Goal: Task Accomplishment & Management: Complete application form

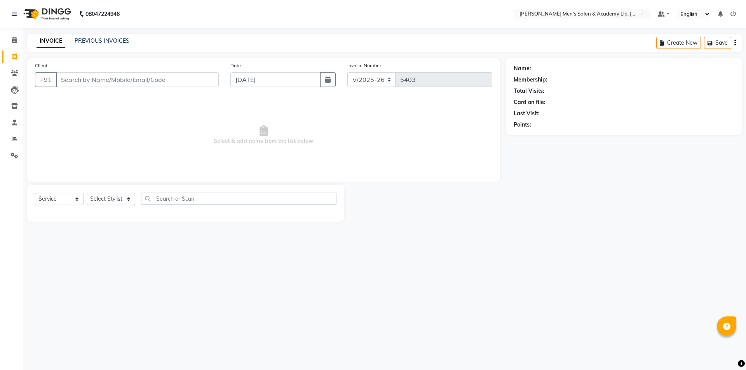
select select "8248"
select select "service"
click at [15, 41] on icon at bounding box center [14, 40] width 5 height 6
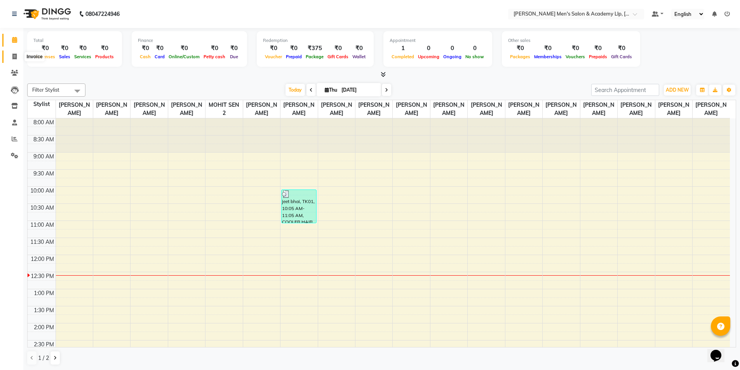
click at [9, 61] on span at bounding box center [15, 56] width 14 height 9
select select "service"
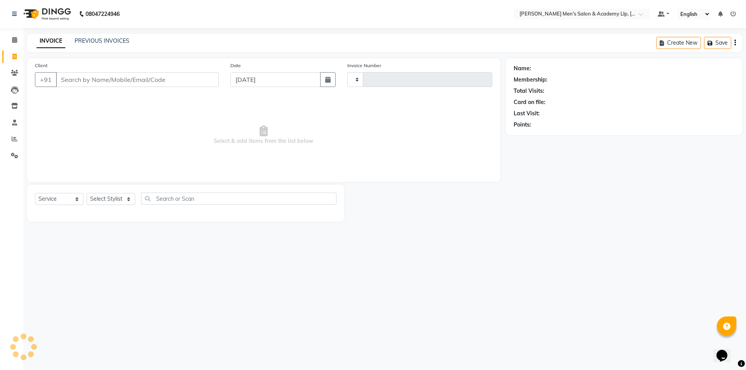
type input "5403"
select select "8248"
click at [98, 44] on div "PREVIOUS INVOICES" at bounding box center [102, 41] width 55 height 8
click at [97, 43] on link "PREVIOUS INVOICES" at bounding box center [102, 40] width 55 height 7
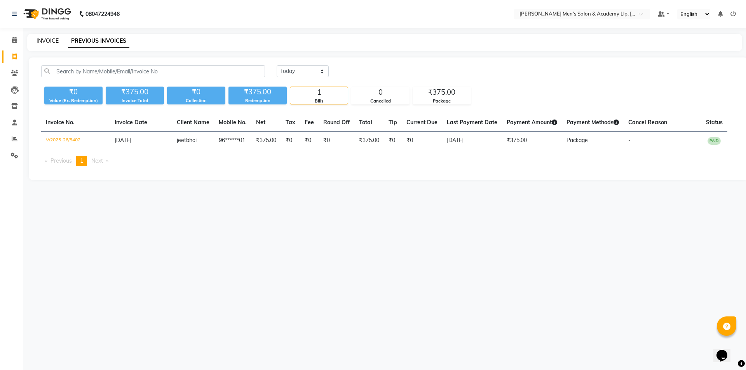
click at [45, 38] on link "INVOICE" at bounding box center [48, 40] width 22 height 7
select select "8248"
select select "service"
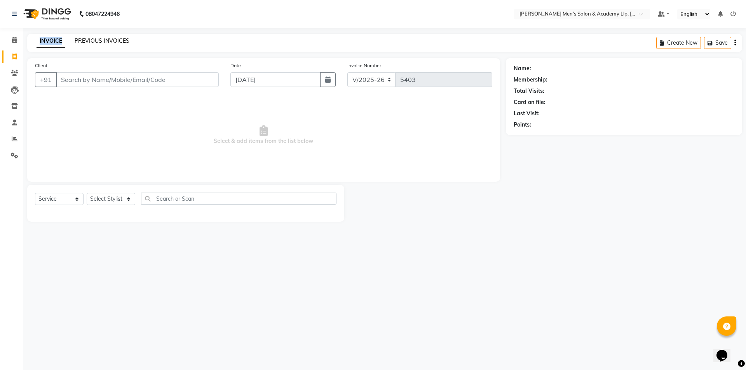
click at [109, 42] on link "PREVIOUS INVOICES" at bounding box center [102, 40] width 55 height 7
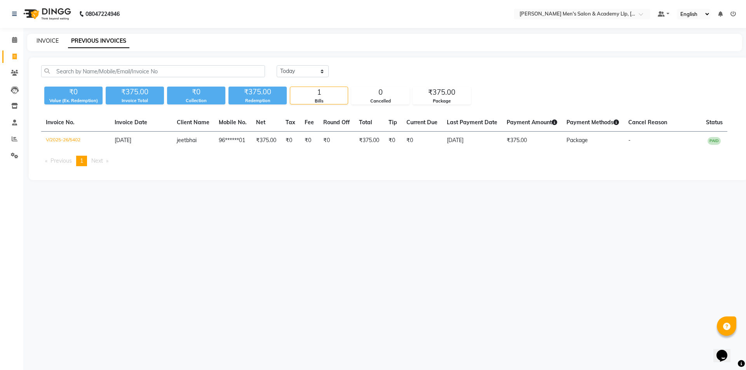
click at [42, 43] on link "INVOICE" at bounding box center [48, 40] width 22 height 7
select select "service"
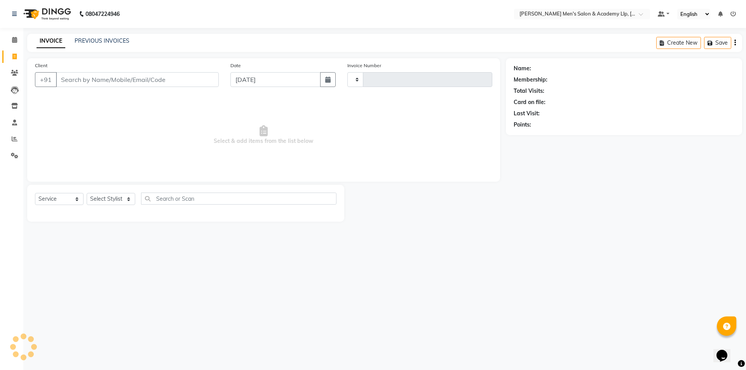
type input "5403"
select select "8248"
click at [325, 28] on nav "08047224946 Select Location × [PERSON_NAME] Men's [GEOGRAPHIC_DATA] Default Pan…" at bounding box center [373, 14] width 746 height 28
click at [187, 78] on input "Client" at bounding box center [137, 79] width 163 height 15
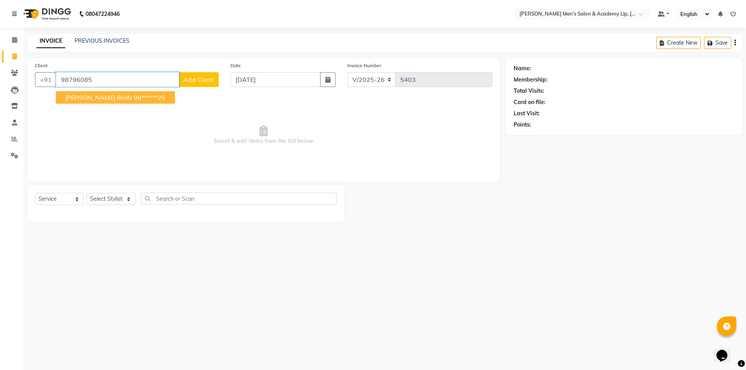
click at [118, 101] on button "[PERSON_NAME] BHAI 98******25" at bounding box center [115, 97] width 119 height 12
type input "98******25"
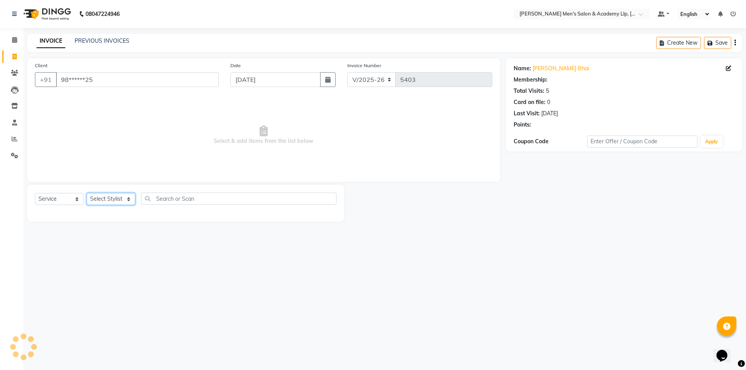
click at [99, 194] on select "Select Stylist ABHISHEK SEN AKKI SEN [PERSON_NAME] [PERSON_NAME] [PERSON_NAME] …" at bounding box center [111, 199] width 49 height 12
select select "78787"
click at [87, 193] on select "Select Stylist ABHISHEK SEN AKKI SEN [PERSON_NAME] [PERSON_NAME] [PERSON_NAME] …" at bounding box center [111, 199] width 49 height 12
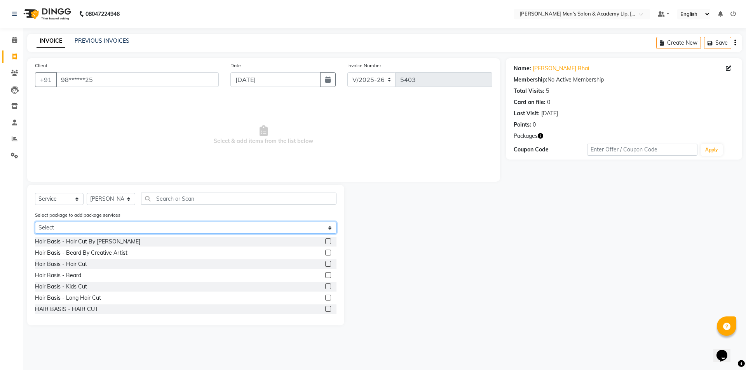
click at [100, 231] on select "Select CREATIVE JUNIER HAIR CUT MORBI CREATIVE [PERSON_NAME] MORBI" at bounding box center [185, 228] width 301 height 12
select select "1: Object"
click at [35, 222] on select "Select CREATIVE JUNIER HAIR CUT MORBI CREATIVE [PERSON_NAME] MORBI" at bounding box center [185, 228] width 301 height 12
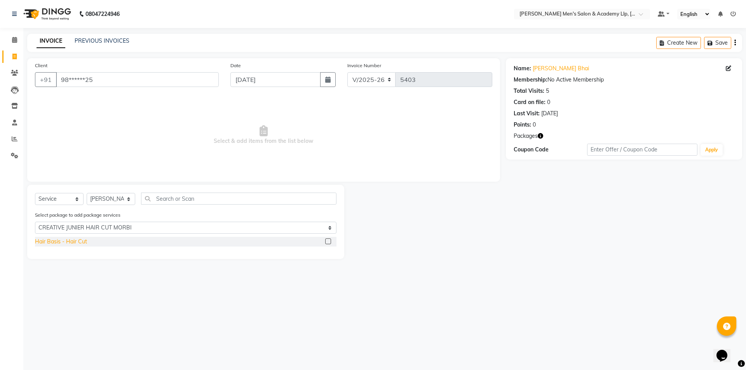
click at [81, 242] on div "Hair Basis - Hair Cut" at bounding box center [61, 242] width 52 height 8
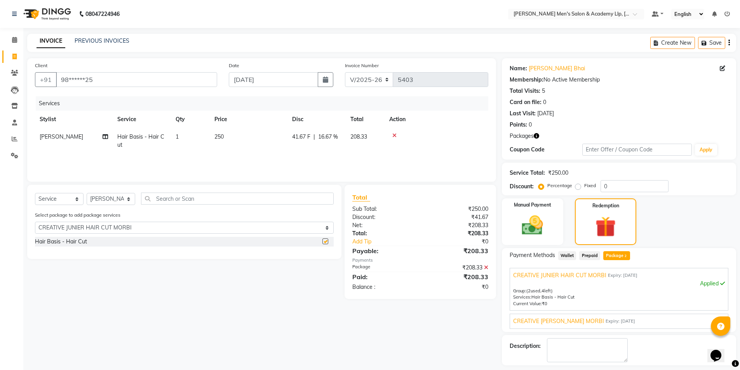
checkbox input "false"
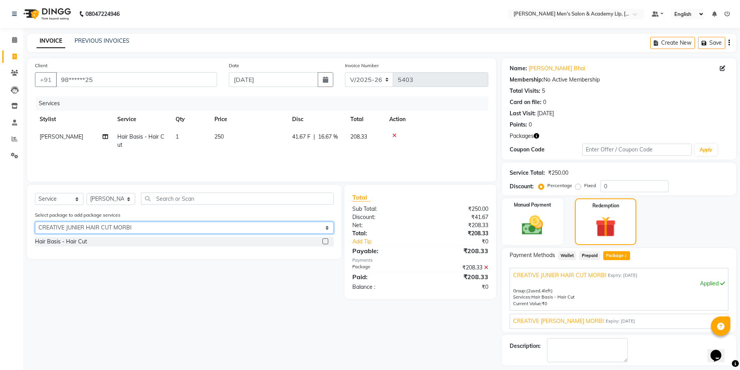
click at [94, 230] on select "Select CREATIVE JUNIER HAIR CUT MORBI CREATIVE [PERSON_NAME] MORBI" at bounding box center [184, 228] width 299 height 12
select select "2: Object"
click at [35, 222] on select "Select CREATIVE JUNIER HAIR CUT MORBI CREATIVE [PERSON_NAME] MORBI" at bounding box center [184, 228] width 299 height 12
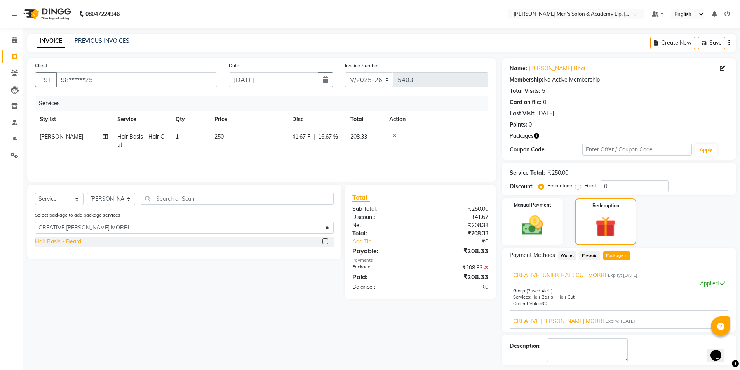
click at [77, 244] on div "Hair Basis - Beard" at bounding box center [58, 242] width 46 height 8
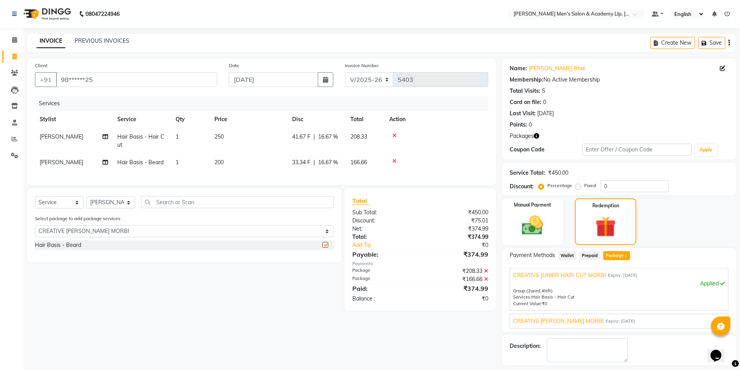
checkbox input "false"
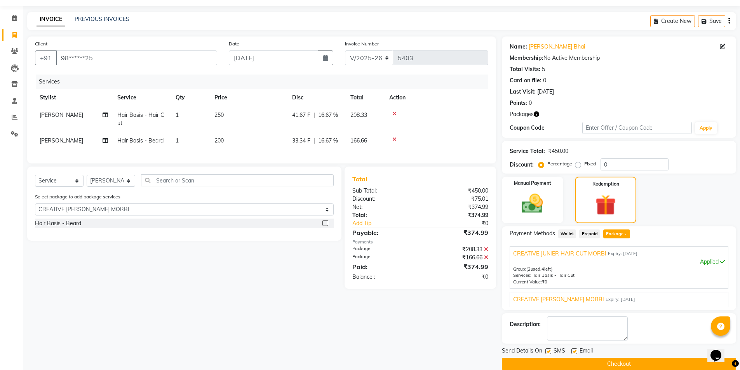
scroll to position [33, 0]
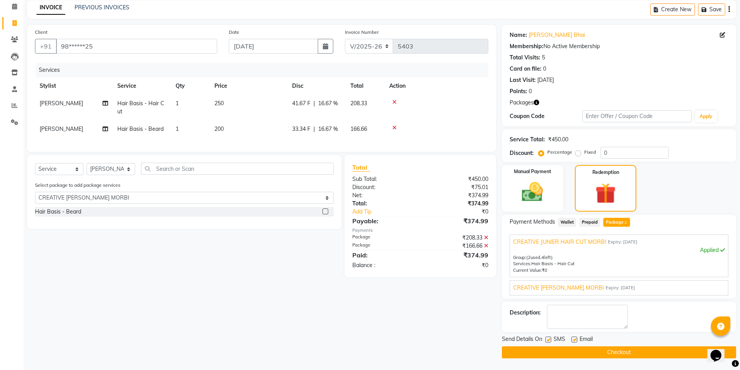
click at [551, 286] on span "CREATIVE [PERSON_NAME] MORBI" at bounding box center [558, 288] width 91 height 8
click at [573, 337] on label at bounding box center [574, 340] width 6 height 6
click at [573, 337] on input "checkbox" at bounding box center [573, 339] width 5 height 5
checkbox input "false"
click at [546, 338] on label at bounding box center [548, 340] width 6 height 6
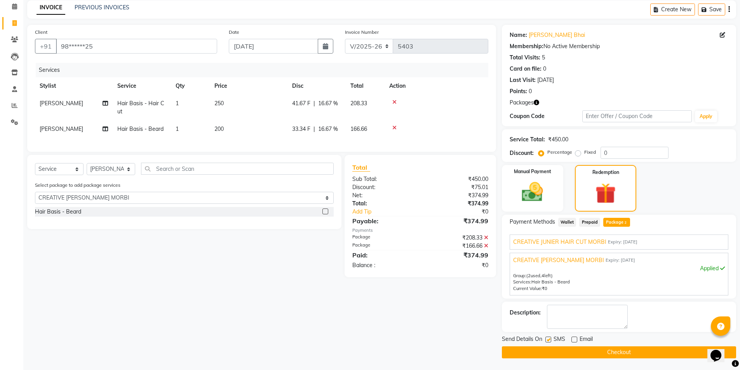
click at [546, 338] on input "checkbox" at bounding box center [547, 339] width 5 height 5
checkbox input "false"
click at [556, 353] on button "Checkout" at bounding box center [619, 352] width 234 height 12
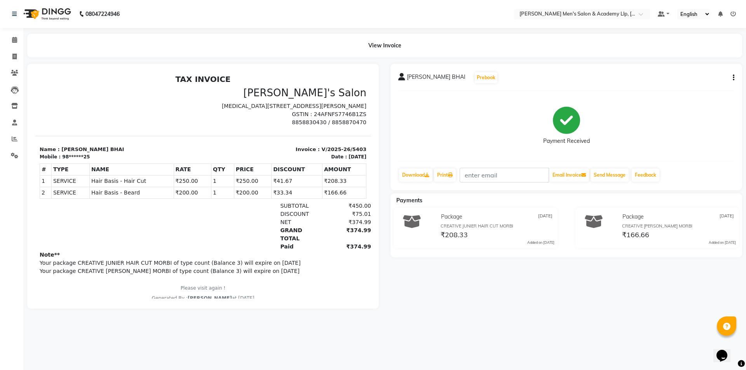
drag, startPoint x: 531, startPoint y: 356, endPoint x: 511, endPoint y: 348, distance: 20.6
drag, startPoint x: 511, startPoint y: 348, endPoint x: 30, endPoint y: 55, distance: 564.4
click at [16, 54] on icon at bounding box center [14, 57] width 4 height 6
select select "service"
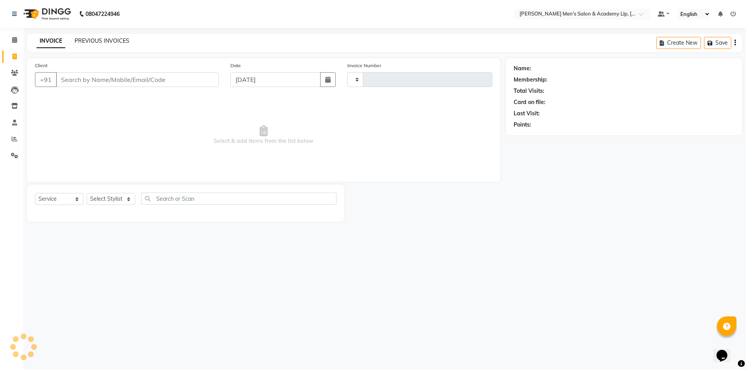
click at [85, 41] on link "PREVIOUS INVOICES" at bounding box center [102, 40] width 55 height 7
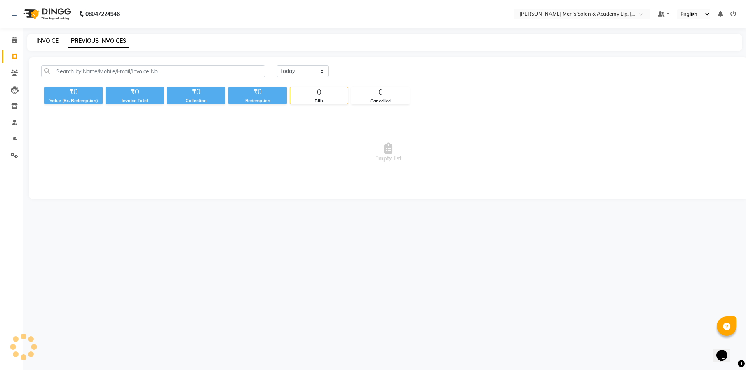
click at [48, 42] on link "INVOICE" at bounding box center [48, 40] width 22 height 7
select select "8248"
select select "service"
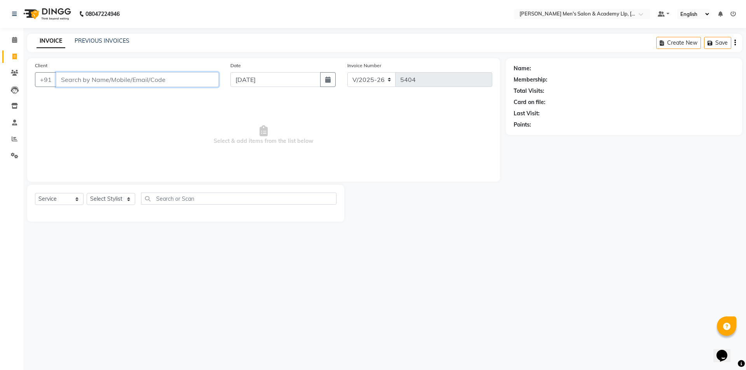
click at [97, 85] on input "Client" at bounding box center [137, 79] width 163 height 15
type input "8"
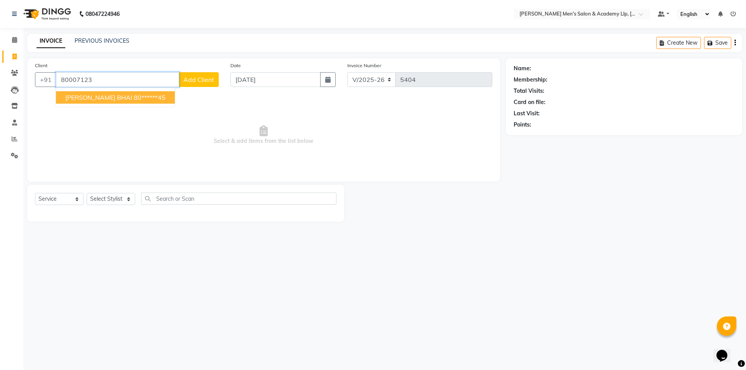
click at [104, 97] on span "[PERSON_NAME] BHAI" at bounding box center [98, 98] width 67 height 8
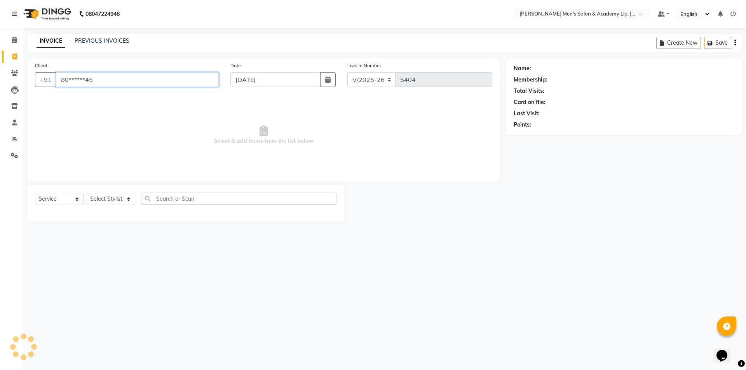
type input "80******45"
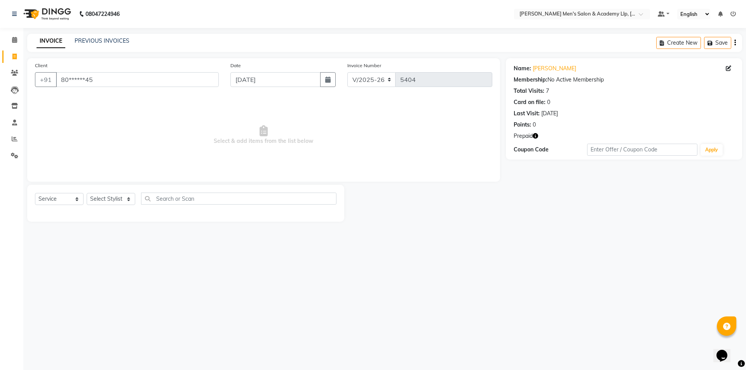
click at [536, 136] on icon "button" at bounding box center [534, 135] width 5 height 5
click at [129, 200] on select "Select Stylist ABHISHEK SEN AKKI SEN [PERSON_NAME] [PERSON_NAME] [PERSON_NAME] …" at bounding box center [111, 199] width 49 height 12
select select "78786"
click at [87, 193] on select "Select Stylist ABHISHEK SEN AKKI SEN [PERSON_NAME] [PERSON_NAME] [PERSON_NAME] …" at bounding box center [111, 199] width 49 height 12
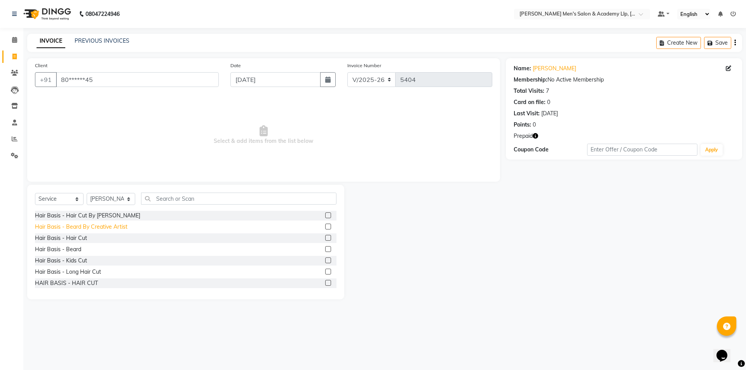
click at [89, 224] on div "Hair Basis - Beard By Creative Artist" at bounding box center [81, 227] width 92 height 8
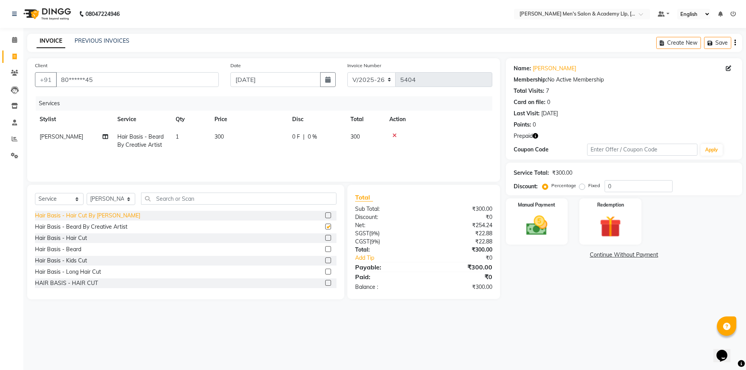
checkbox input "false"
click at [90, 214] on div "Hair Basis - Hair Cut By [PERSON_NAME]" at bounding box center [87, 216] width 105 height 8
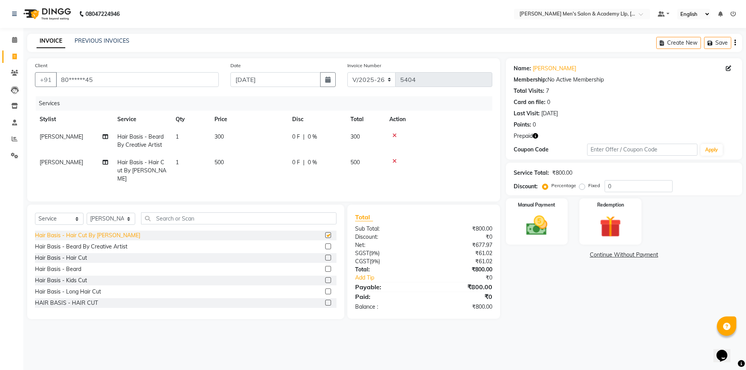
checkbox input "false"
click at [614, 217] on img at bounding box center [610, 227] width 36 height 28
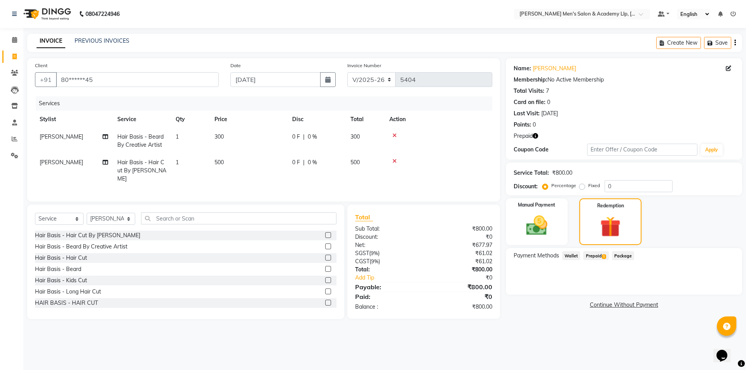
click at [602, 256] on span "1" at bounding box center [604, 256] width 4 height 5
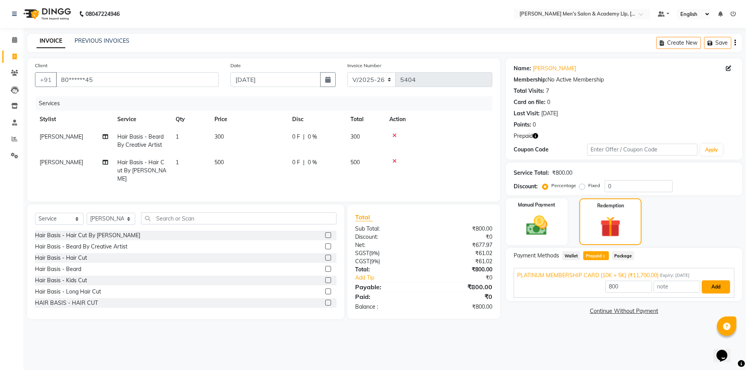
click at [715, 284] on button "Add" at bounding box center [715, 286] width 28 height 13
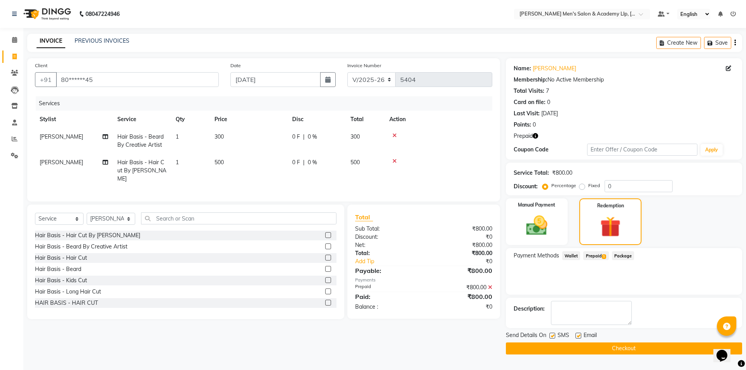
click at [578, 335] on label at bounding box center [578, 336] width 6 height 6
click at [578, 335] on input "checkbox" at bounding box center [577, 336] width 5 height 5
checkbox input "false"
click at [593, 346] on button "Checkout" at bounding box center [624, 349] width 236 height 12
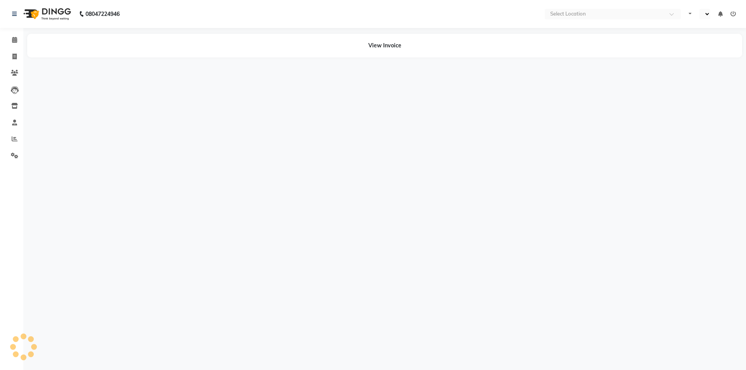
select select "en"
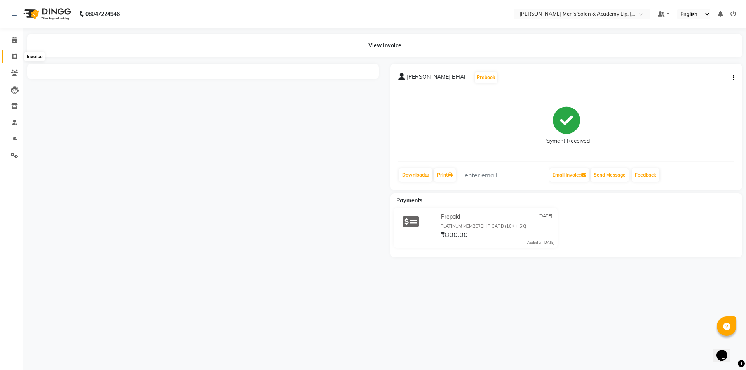
click at [12, 57] on icon at bounding box center [14, 57] width 4 height 6
select select "service"
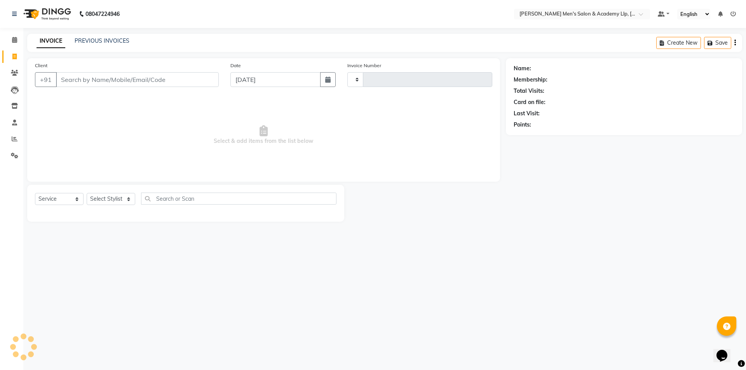
type input "5405"
select select "8248"
click at [17, 140] on icon at bounding box center [15, 139] width 6 height 6
click at [16, 140] on icon at bounding box center [15, 139] width 6 height 6
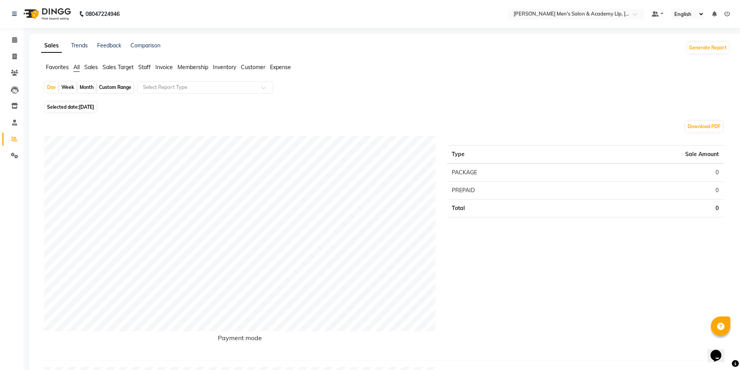
click at [57, 107] on span "Selected date: 04-09-2025" at bounding box center [70, 107] width 51 height 10
select select "9"
select select "2025"
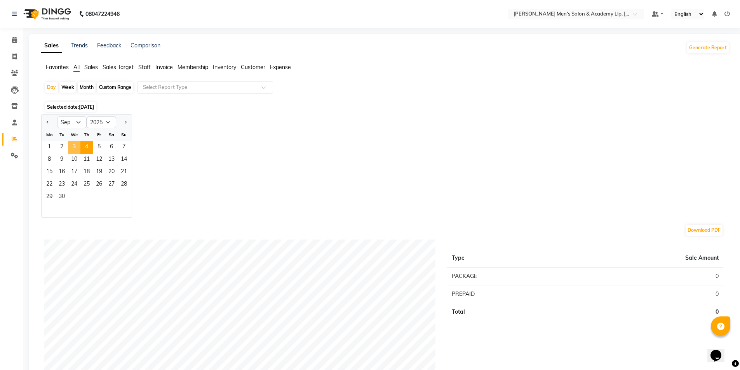
click at [73, 145] on span "3" at bounding box center [74, 147] width 12 height 12
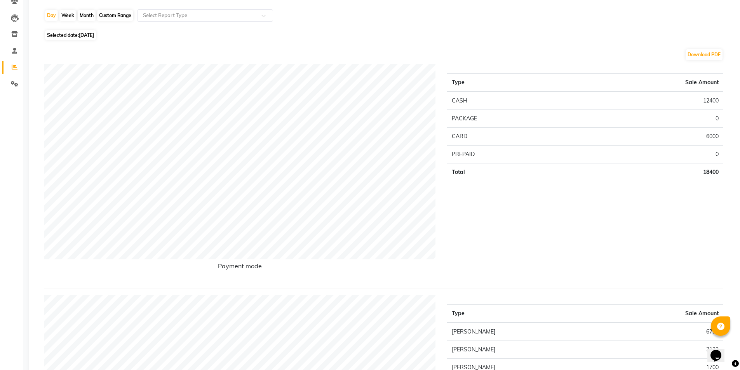
scroll to position [39, 0]
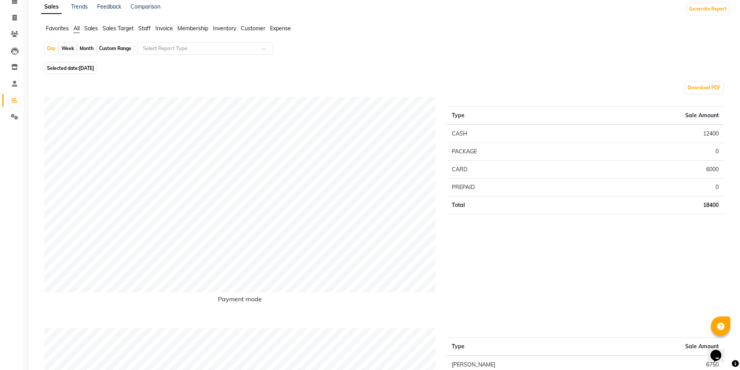
click at [62, 68] on span "Selected date: 03-09-2025" at bounding box center [70, 68] width 51 height 10
select select "9"
select select "2025"
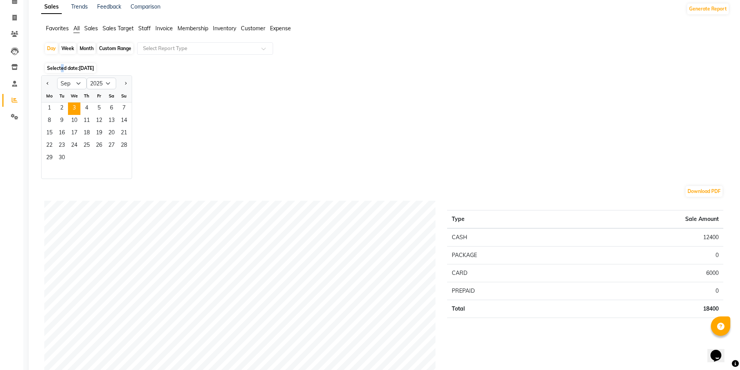
click at [62, 68] on span "Selected date: 03-09-2025" at bounding box center [70, 68] width 51 height 10
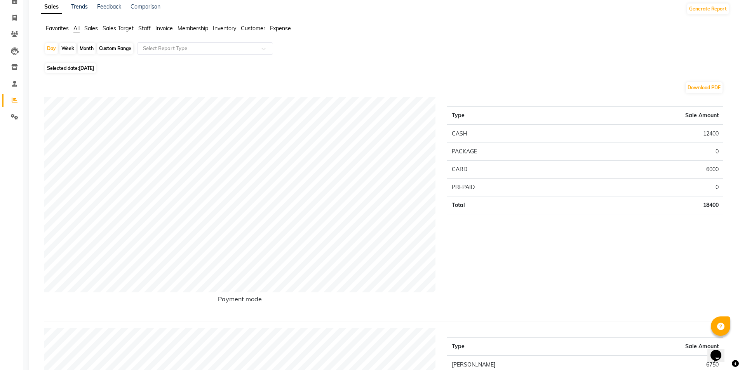
click at [76, 68] on span "Selected date: 03-09-2025" at bounding box center [70, 68] width 51 height 10
click at [54, 70] on span "Selected date: 03-09-2025" at bounding box center [70, 68] width 51 height 10
select select "9"
select select "2025"
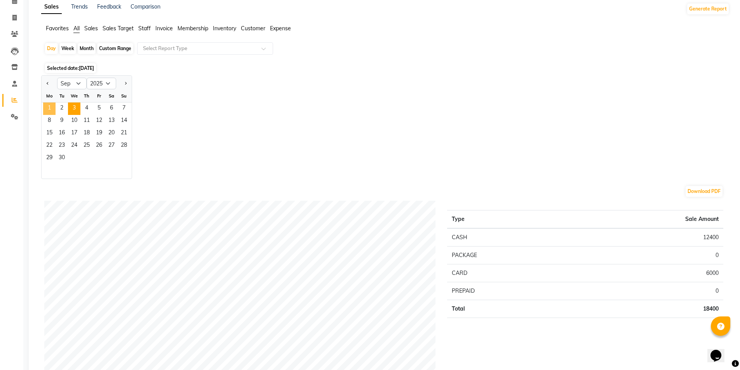
click at [52, 106] on span "1" at bounding box center [49, 109] width 12 height 12
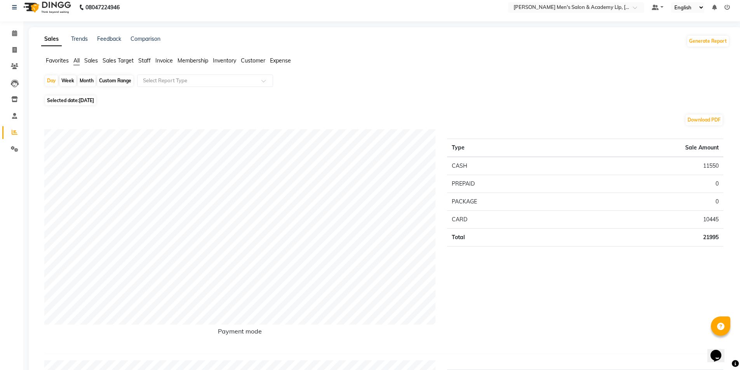
scroll to position [0, 0]
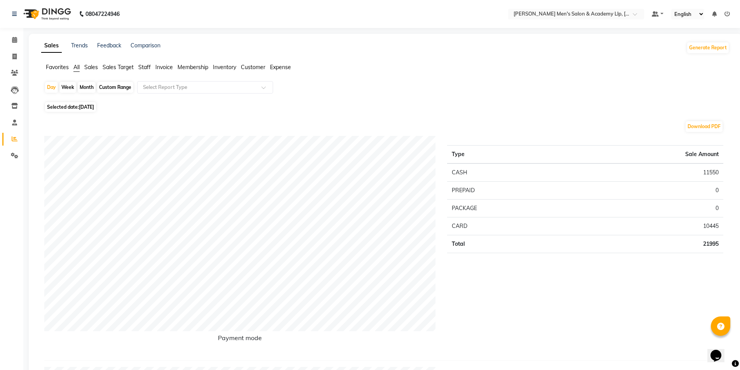
click at [58, 107] on span "Selected date: 01-09-2025" at bounding box center [70, 107] width 51 height 10
select select "9"
select select "2025"
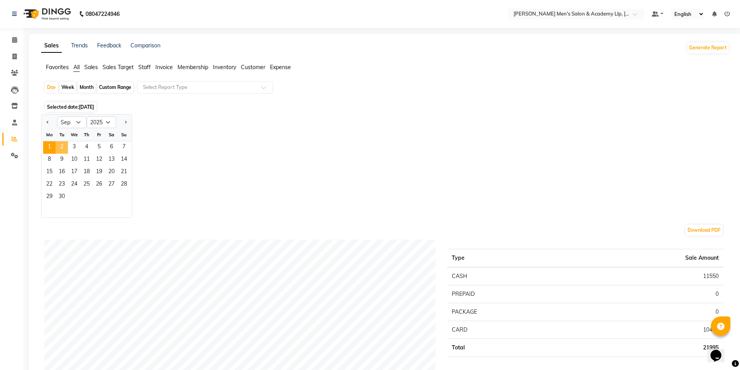
click at [67, 141] on ngb-datepicker-month "Mo Tu We Th Fr Sa Su 1 2 3 4 5 6 7 8 9 10 11 12 13 14 15 16 17 18 19 20 21 22 2…" at bounding box center [87, 173] width 90 height 89
click at [62, 143] on span "2" at bounding box center [62, 147] width 12 height 12
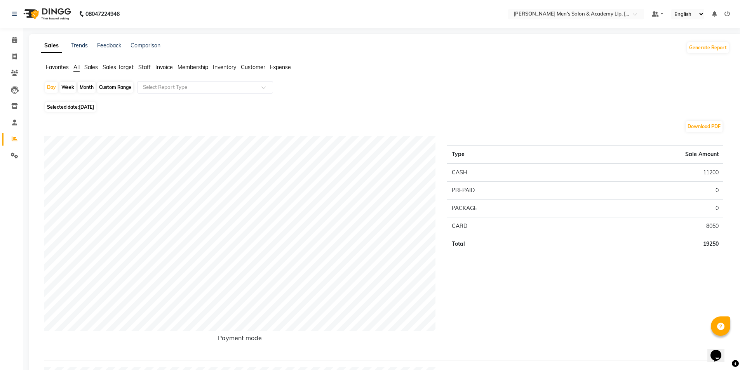
click at [70, 107] on span "Selected date: 02-09-2025" at bounding box center [70, 107] width 51 height 10
select select "9"
select select "2025"
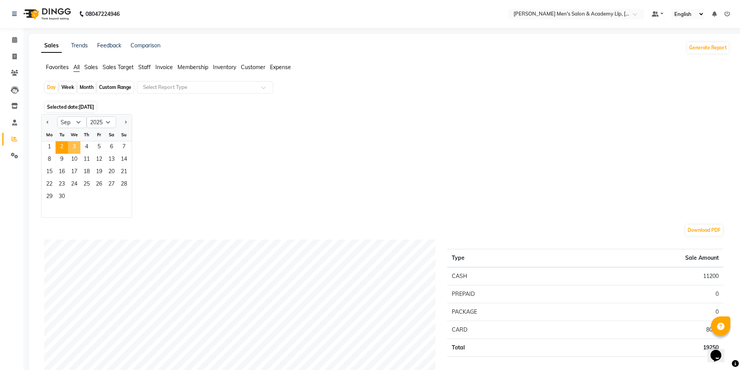
click at [69, 148] on span "3" at bounding box center [74, 147] width 12 height 12
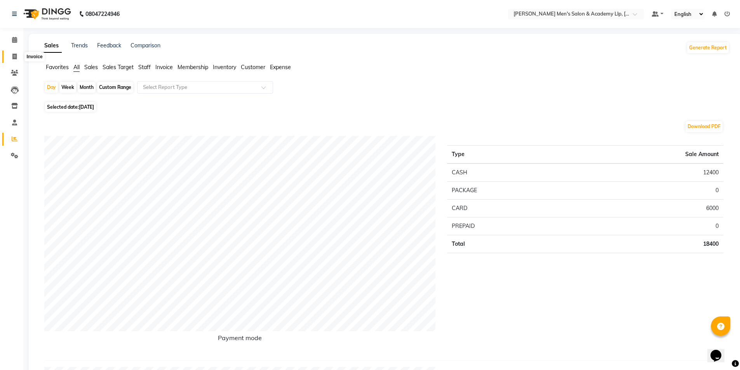
click at [16, 57] on icon at bounding box center [14, 57] width 4 height 6
select select "service"
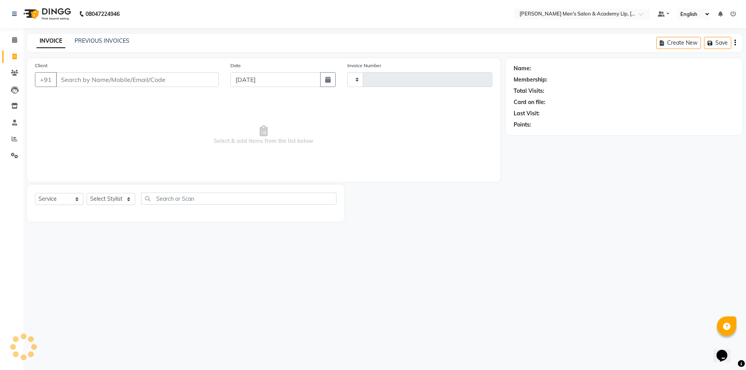
type input "5405"
select select "8248"
click at [96, 90] on div "Client +91 Date 04-09-2025 Invoice Number V/2025 V/2025-26 5405 Select & add it…" at bounding box center [263, 120] width 473 height 124
click at [90, 42] on link "PREVIOUS INVOICES" at bounding box center [102, 40] width 55 height 7
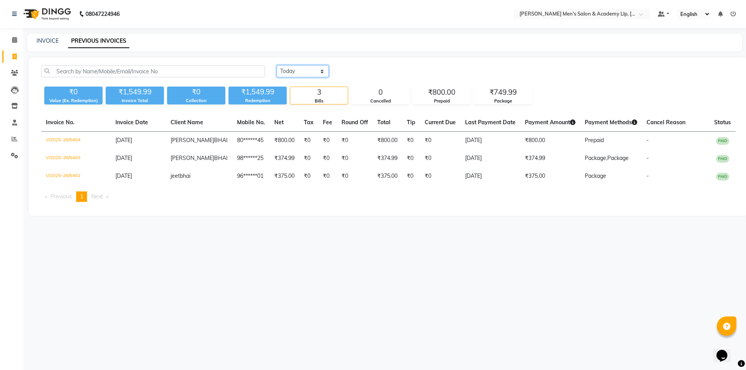
click at [305, 71] on select "Today Yesterday Custom Range" at bounding box center [303, 71] width 52 height 12
click at [277, 65] on select "Today Yesterday Custom Range" at bounding box center [303, 71] width 52 height 12
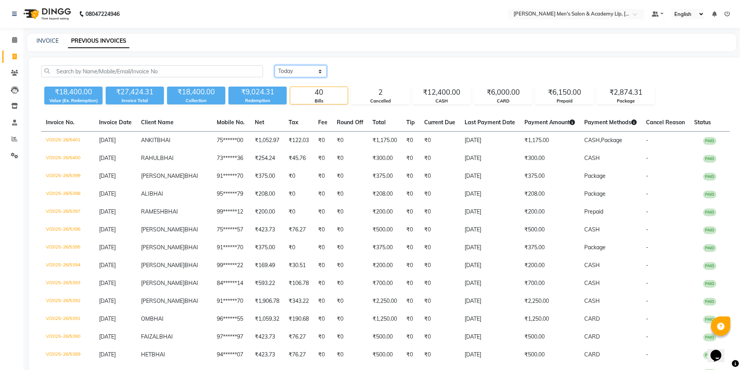
click at [303, 73] on select "Today Yesterday Custom Range" at bounding box center [301, 71] width 52 height 12
select select "range"
click at [275, 65] on select "Today Yesterday Custom Range" at bounding box center [301, 71] width 52 height 12
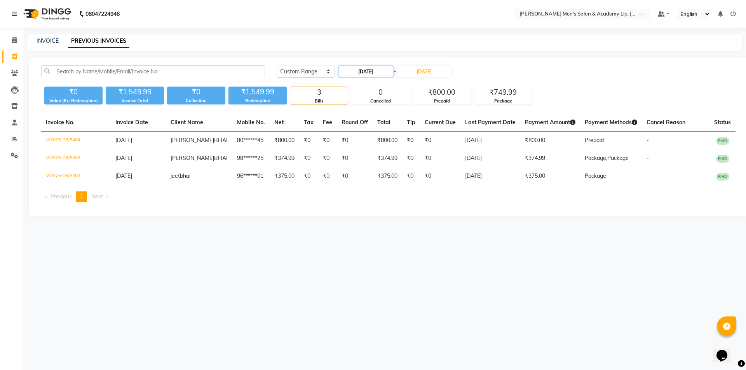
click at [348, 75] on input "[DATE]" at bounding box center [366, 71] width 54 height 11
select select "9"
select select "2025"
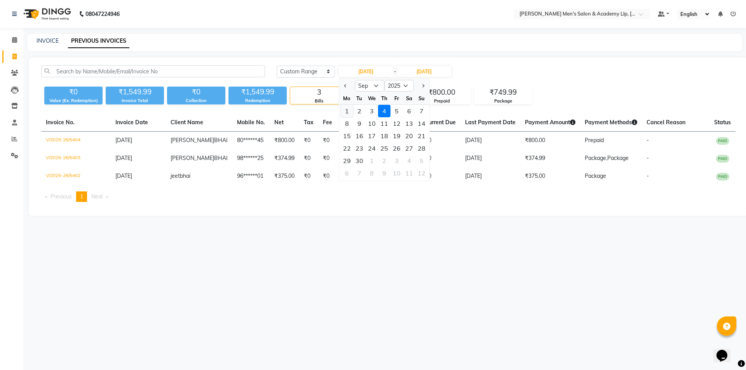
click at [348, 111] on div "1" at bounding box center [347, 111] width 12 height 12
type input "01-09-2025"
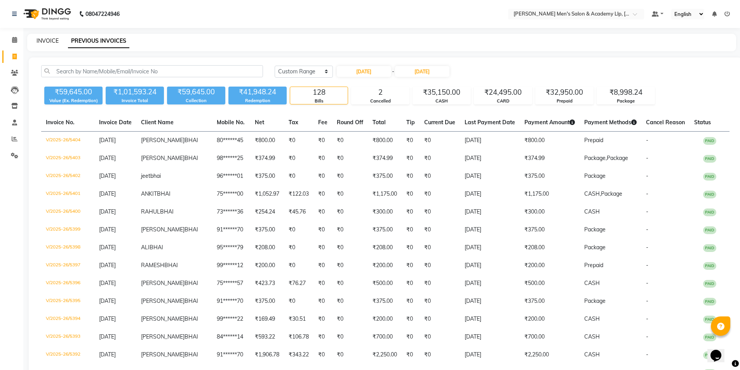
click at [46, 40] on link "INVOICE" at bounding box center [48, 40] width 22 height 7
select select "service"
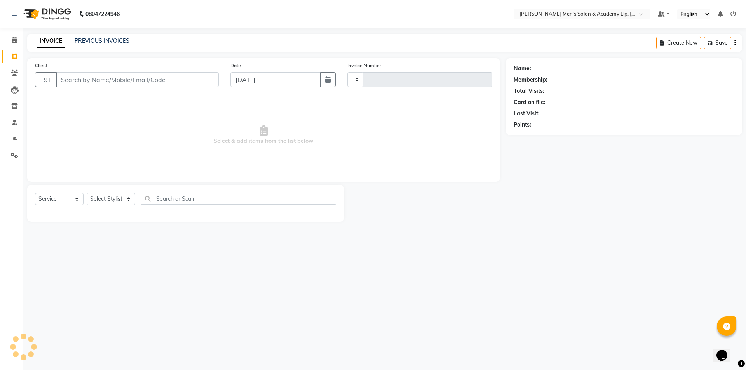
type input "5405"
select select "8248"
